Goal: Task Accomplishment & Management: Use online tool/utility

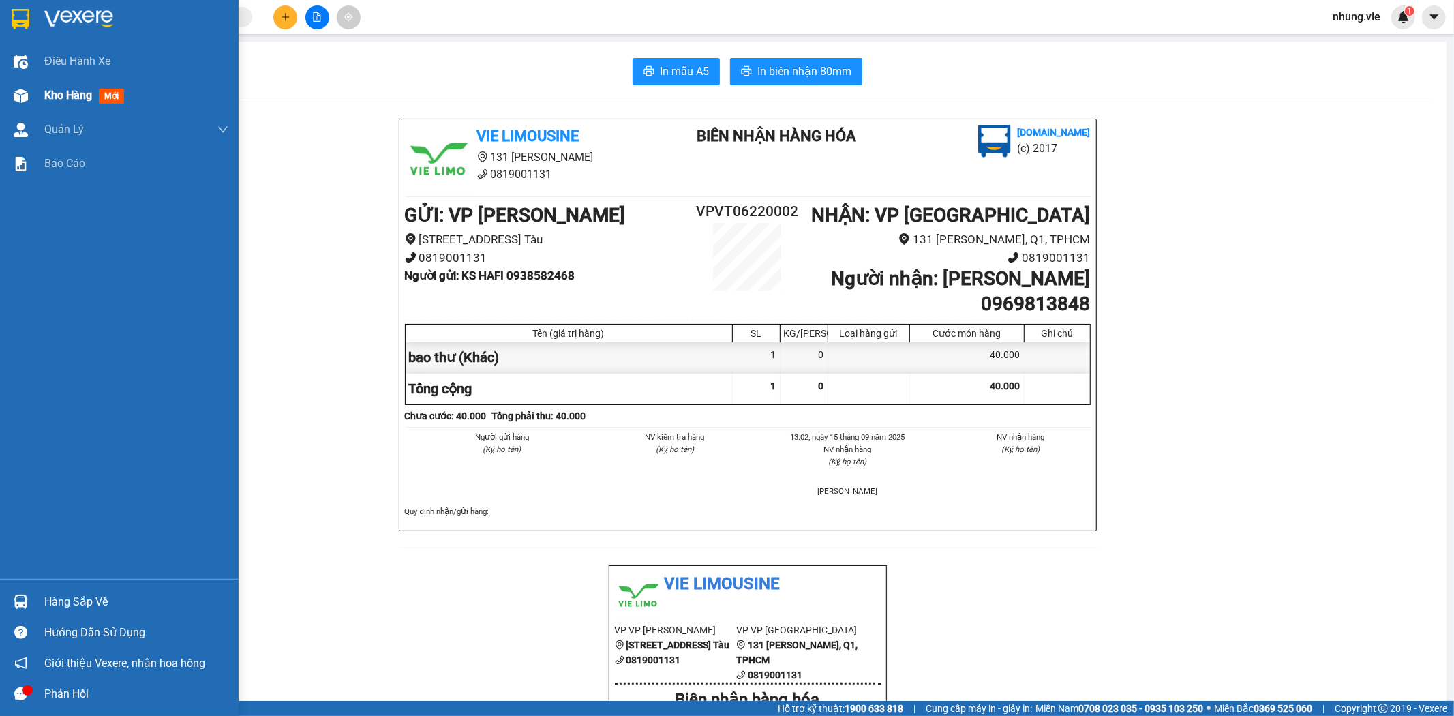
click at [59, 97] on span "Kho hàng" at bounding box center [68, 95] width 48 height 13
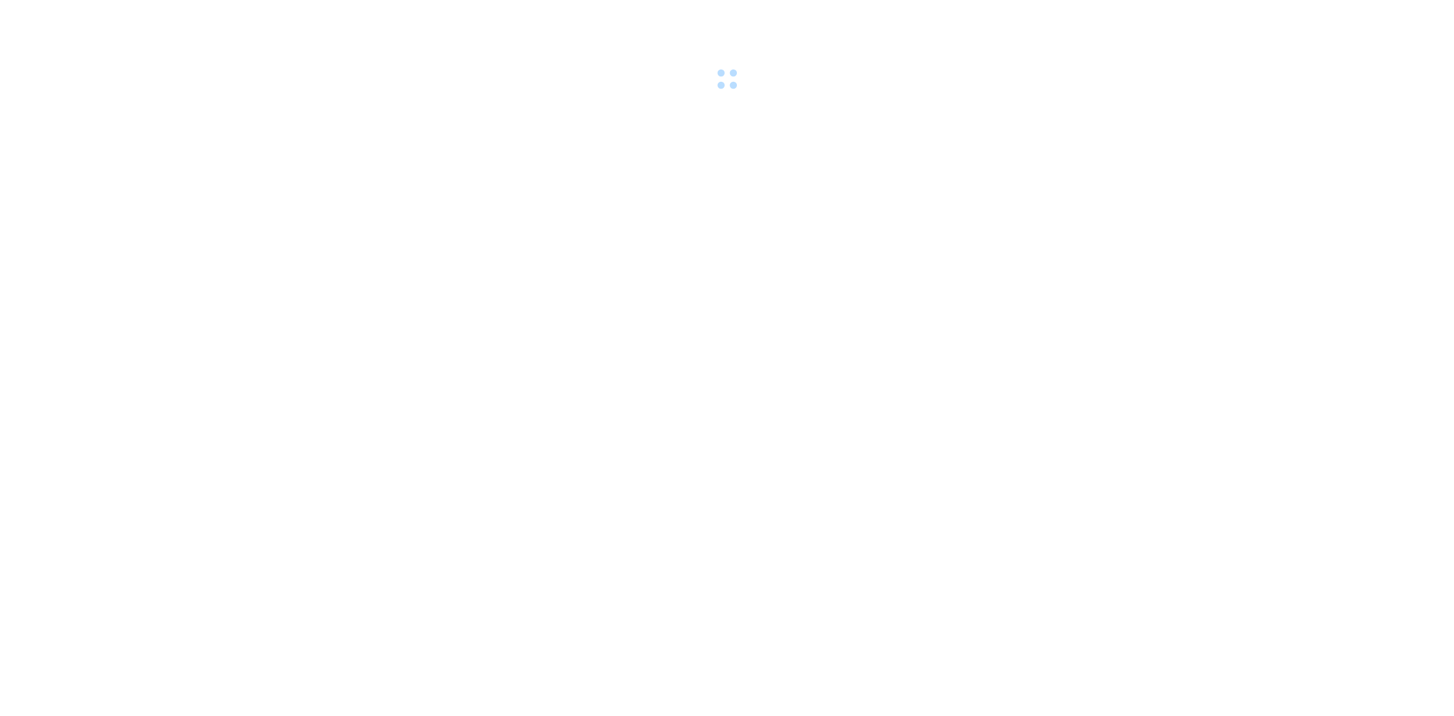
click at [320, 228] on body at bounding box center [727, 358] width 1454 height 716
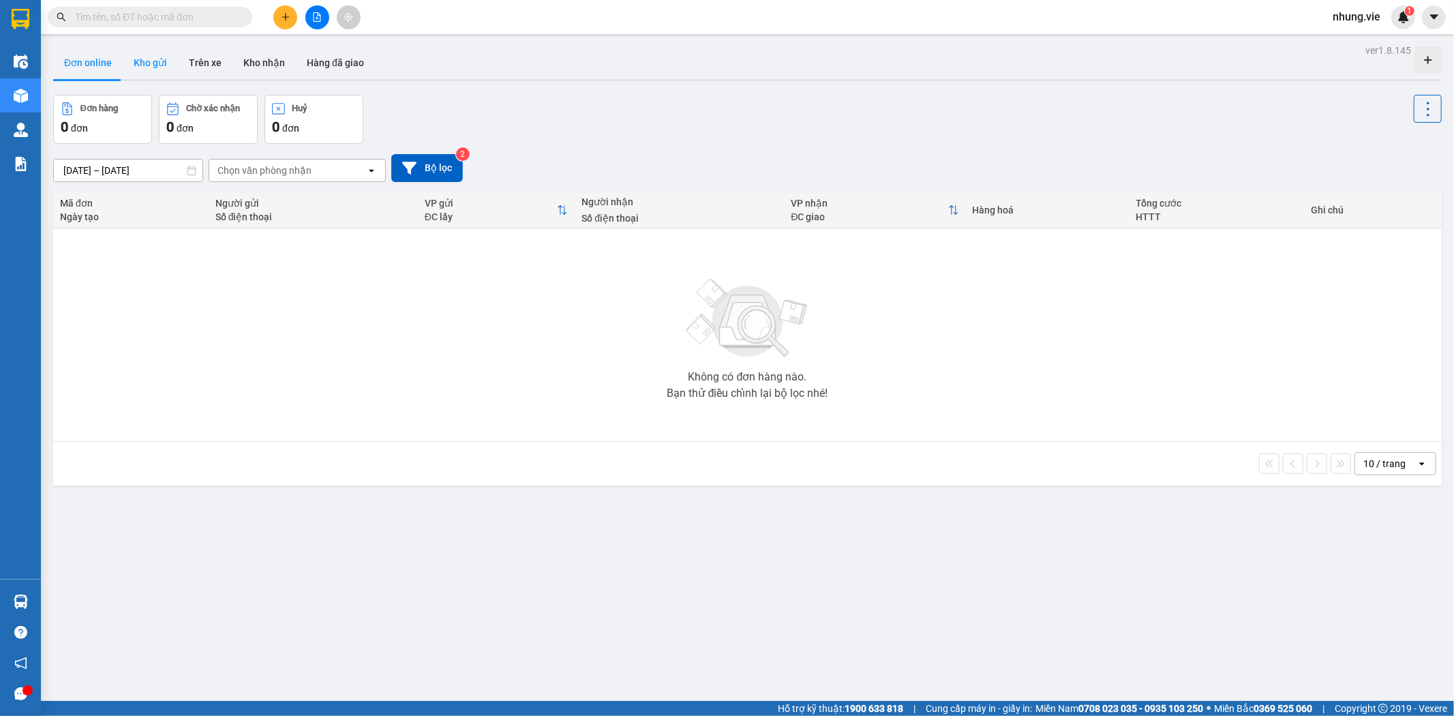
click at [151, 60] on button "Kho gửi" at bounding box center [150, 62] width 55 height 33
type input "13/09/2025 – 15/09/2025"
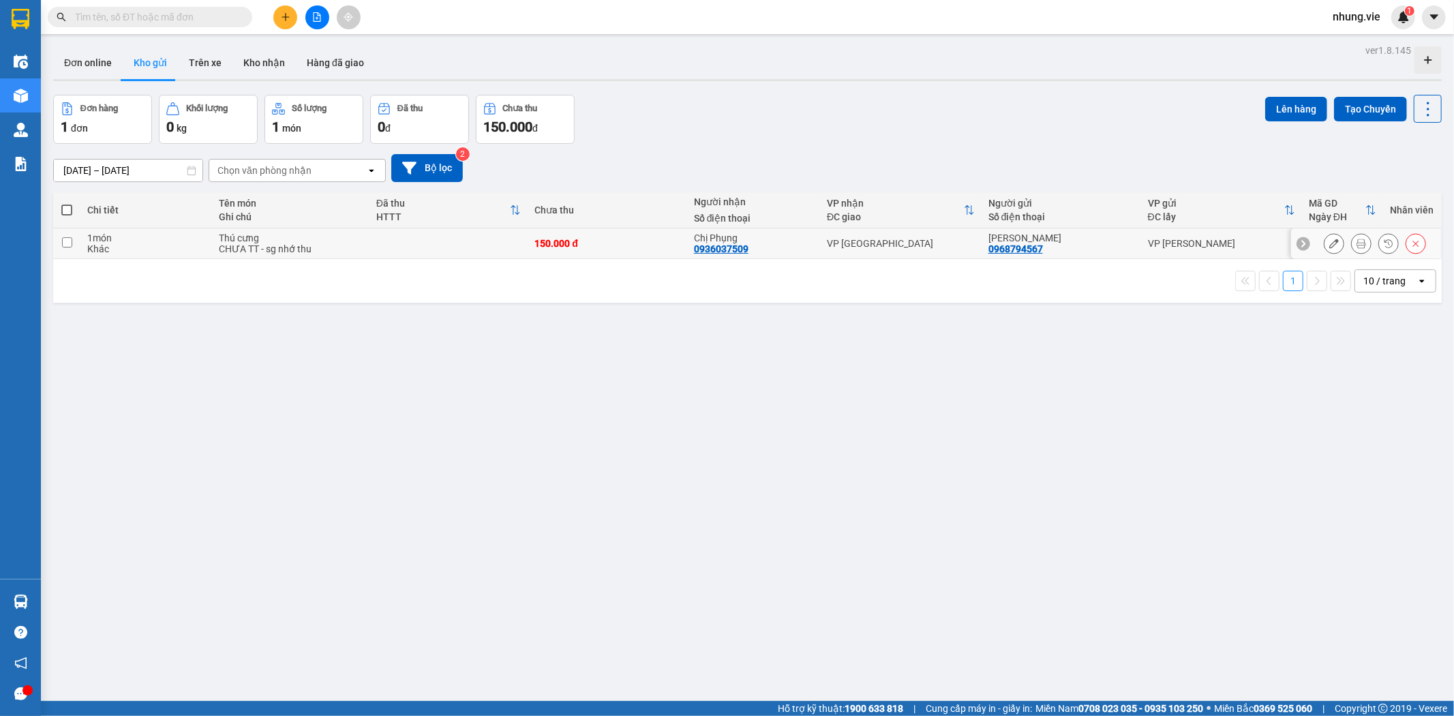
click at [697, 239] on div "Chị Phụng" at bounding box center [753, 237] width 119 height 11
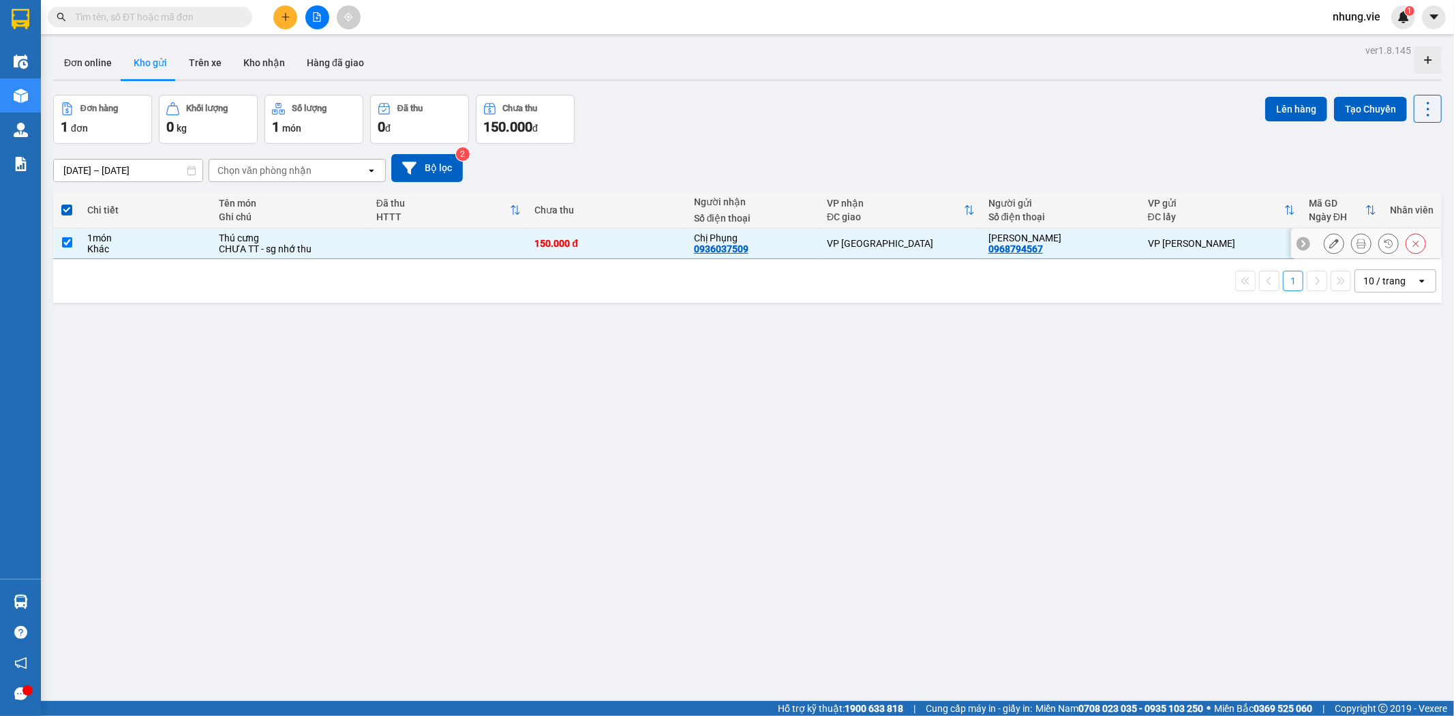
click at [94, 239] on div "1 món" at bounding box center [146, 237] width 118 height 11
checkbox input "false"
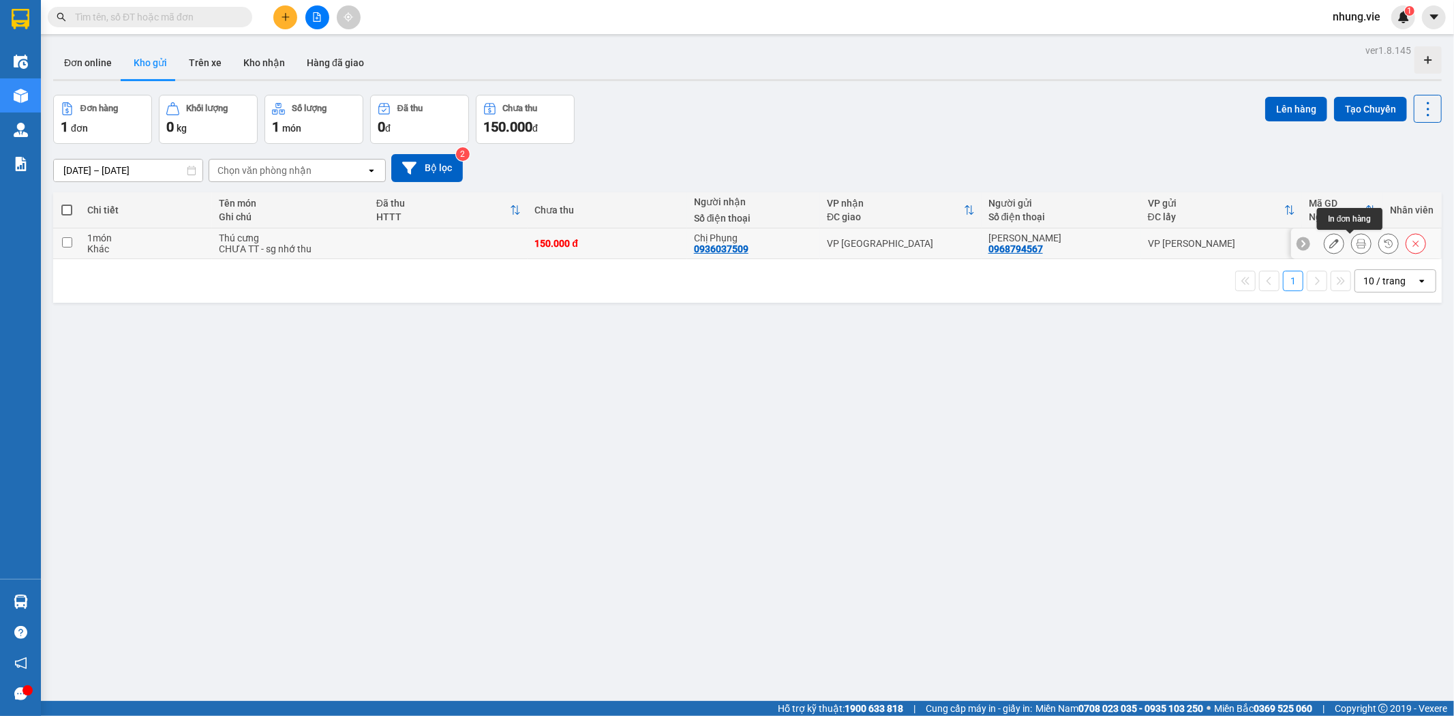
click at [1357, 243] on icon at bounding box center [1362, 244] width 10 height 10
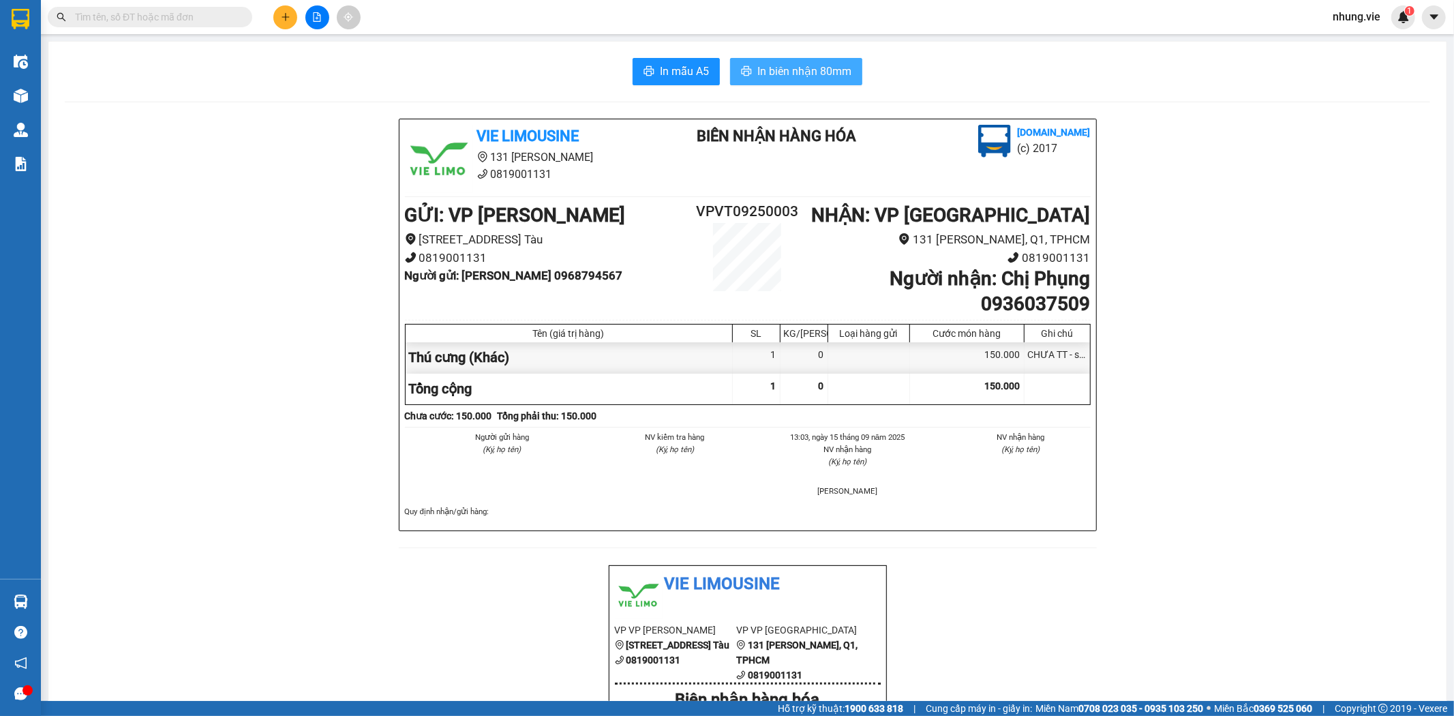
click at [782, 73] on span "In biên nhận 80mm" at bounding box center [804, 71] width 94 height 17
click at [809, 73] on span "In biên nhận 80mm" at bounding box center [804, 71] width 94 height 17
